Goal: Task Accomplishment & Management: Use online tool/utility

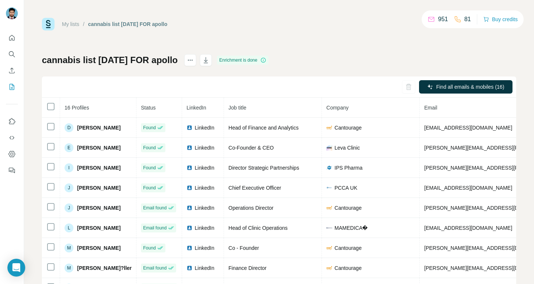
scroll to position [0, 68]
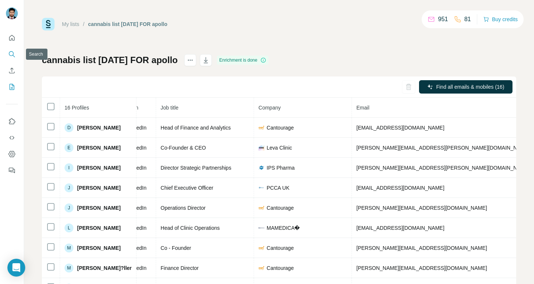
click at [9, 54] on icon "Search" at bounding box center [11, 53] width 5 height 5
click at [10, 52] on icon "Search" at bounding box center [11, 53] width 7 height 7
click at [12, 53] on icon "Search" at bounding box center [11, 53] width 7 height 7
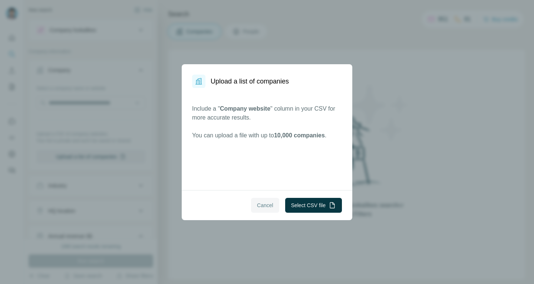
click at [269, 202] on span "Cancel" at bounding box center [265, 204] width 16 height 7
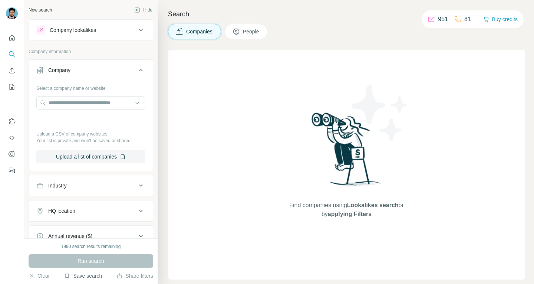
click at [86, 277] on button "Save search" at bounding box center [83, 275] width 38 height 7
click at [96, 246] on div "Save search" at bounding box center [104, 247] width 78 height 15
click at [88, 278] on button "Save search" at bounding box center [83, 275] width 38 height 7
click at [93, 260] on div "View my saved searches" at bounding box center [104, 262] width 78 height 15
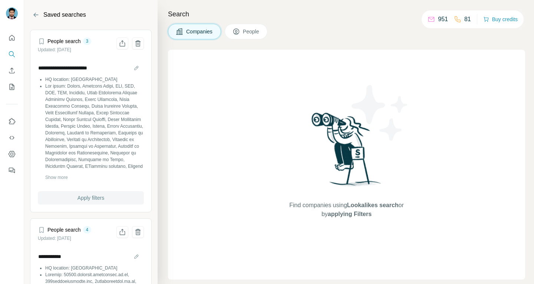
click at [85, 193] on button "Apply filters" at bounding box center [91, 197] width 106 height 13
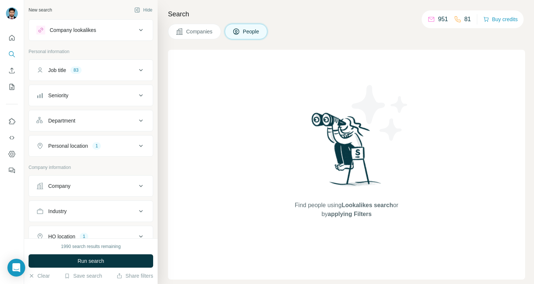
scroll to position [37, 0]
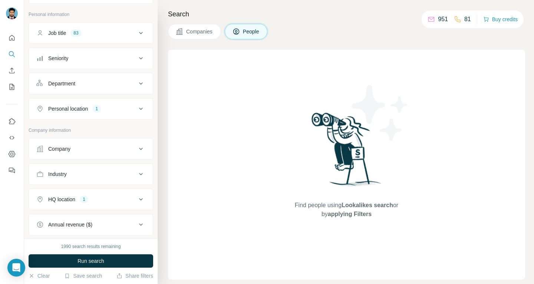
click at [137, 146] on icon at bounding box center [140, 148] width 9 height 9
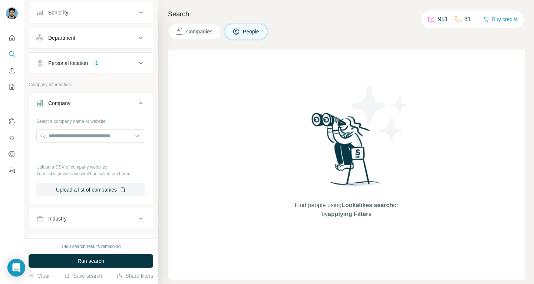
scroll to position [111, 0]
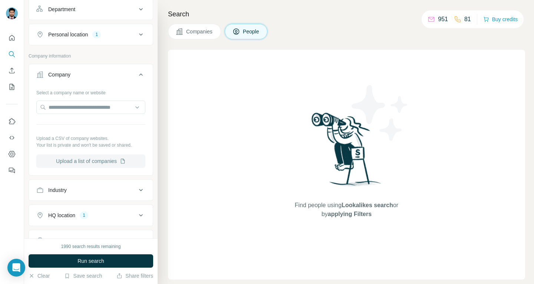
click at [93, 161] on button "Upload a list of companies" at bounding box center [90, 160] width 109 height 13
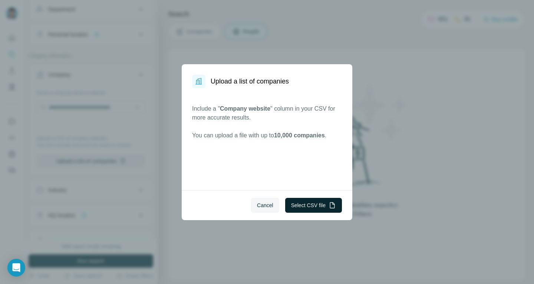
click at [301, 204] on button "Select CSV file" at bounding box center [313, 205] width 57 height 15
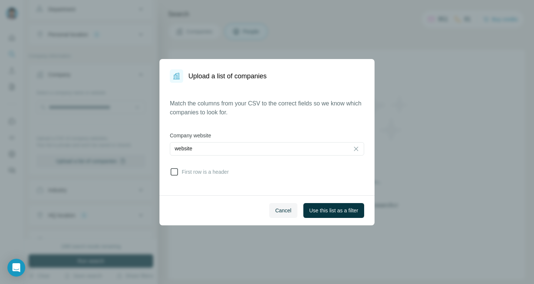
click at [194, 169] on span "First row is a header" at bounding box center [204, 171] width 50 height 7
click at [341, 207] on span "Use this list as a filter" at bounding box center [333, 209] width 49 height 7
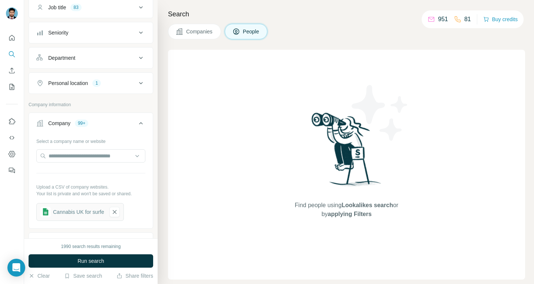
scroll to position [56, 0]
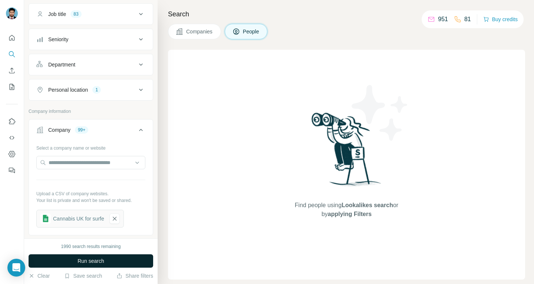
click at [101, 265] on button "Run search" at bounding box center [91, 260] width 125 height 13
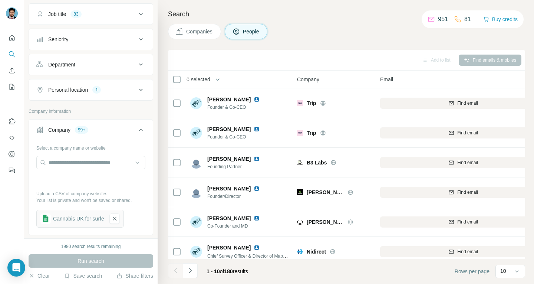
click at [121, 188] on div "Select a company name or website Upload a CSV of company websites. Your list is…" at bounding box center [90, 185] width 109 height 86
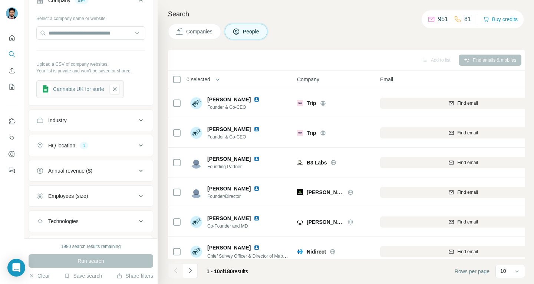
scroll to position [278, 0]
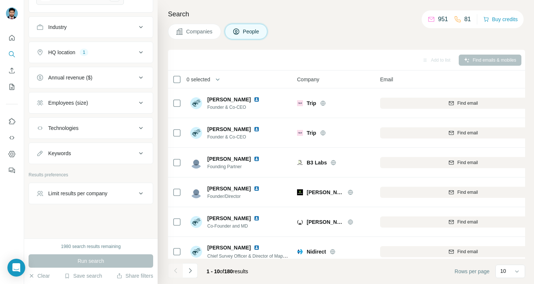
click at [99, 258] on div "Run search" at bounding box center [91, 260] width 125 height 13
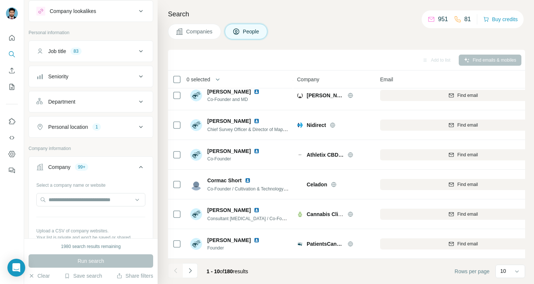
scroll to position [130, 0]
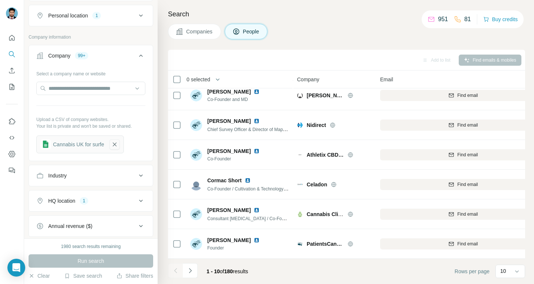
click at [118, 147] on icon "button" at bounding box center [114, 144] width 7 height 7
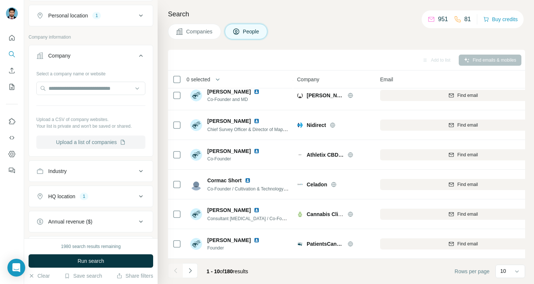
click at [102, 144] on button "Upload a list of companies" at bounding box center [90, 141] width 109 height 13
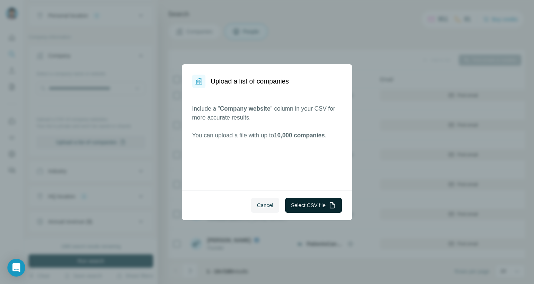
click at [303, 203] on button "Select CSV file" at bounding box center [313, 205] width 57 height 15
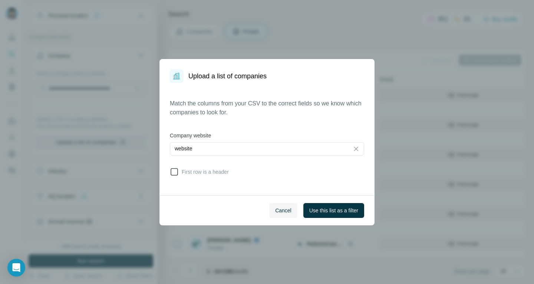
click at [182, 173] on span "First row is a header" at bounding box center [204, 171] width 50 height 7
click at [329, 210] on span "Use this list as a filter" at bounding box center [333, 209] width 49 height 7
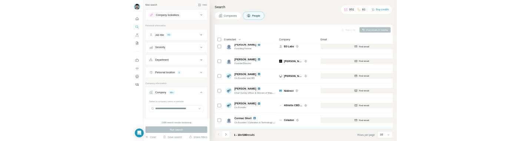
scroll to position [0, 0]
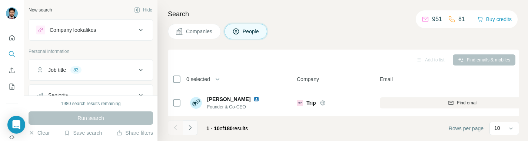
click at [191, 128] on icon "Navigate to next page" at bounding box center [190, 127] width 3 height 5
